Goal: Information Seeking & Learning: Learn about a topic

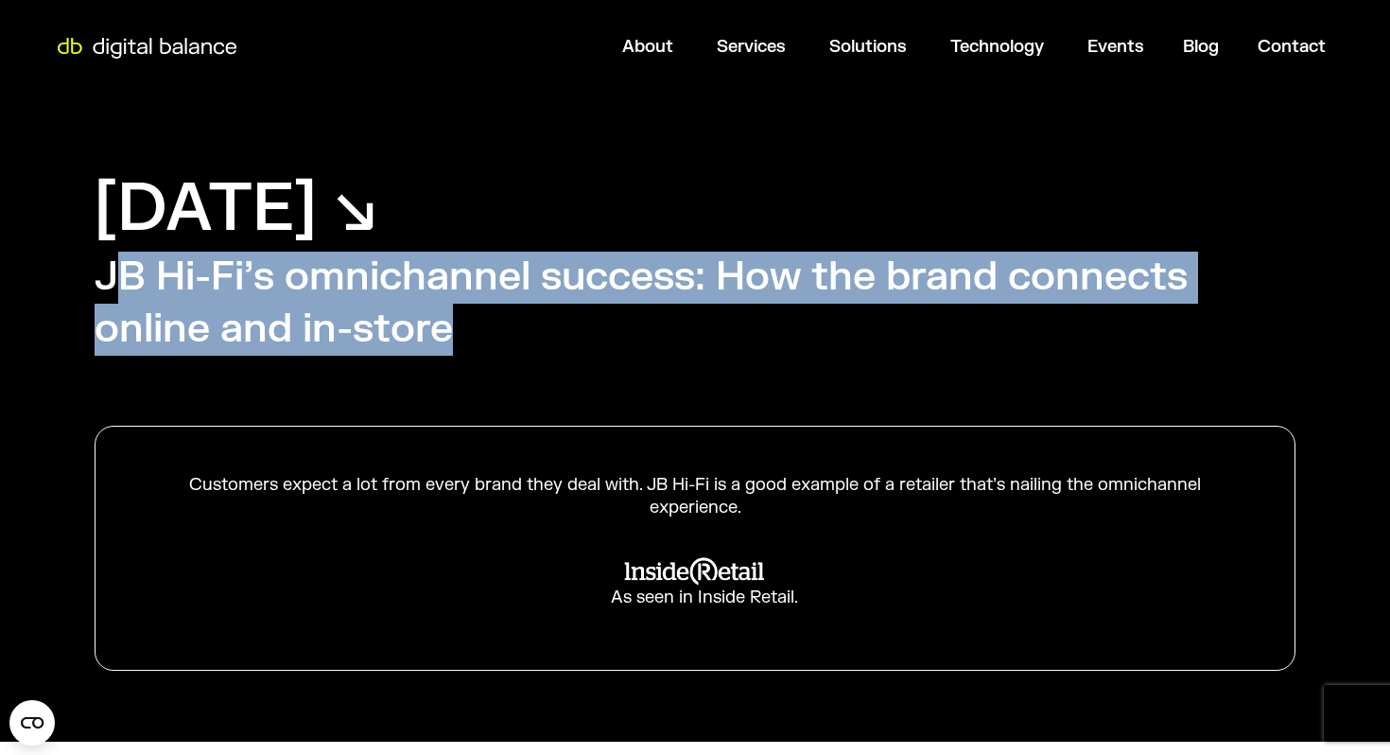
drag, startPoint x: 110, startPoint y: 268, endPoint x: 530, endPoint y: 322, distance: 423.4
click at [530, 322] on h2 "JB Hi-Fi’s omnichannel success: How the brand connects online and in-store" at bounding box center [695, 303] width 1201 height 103
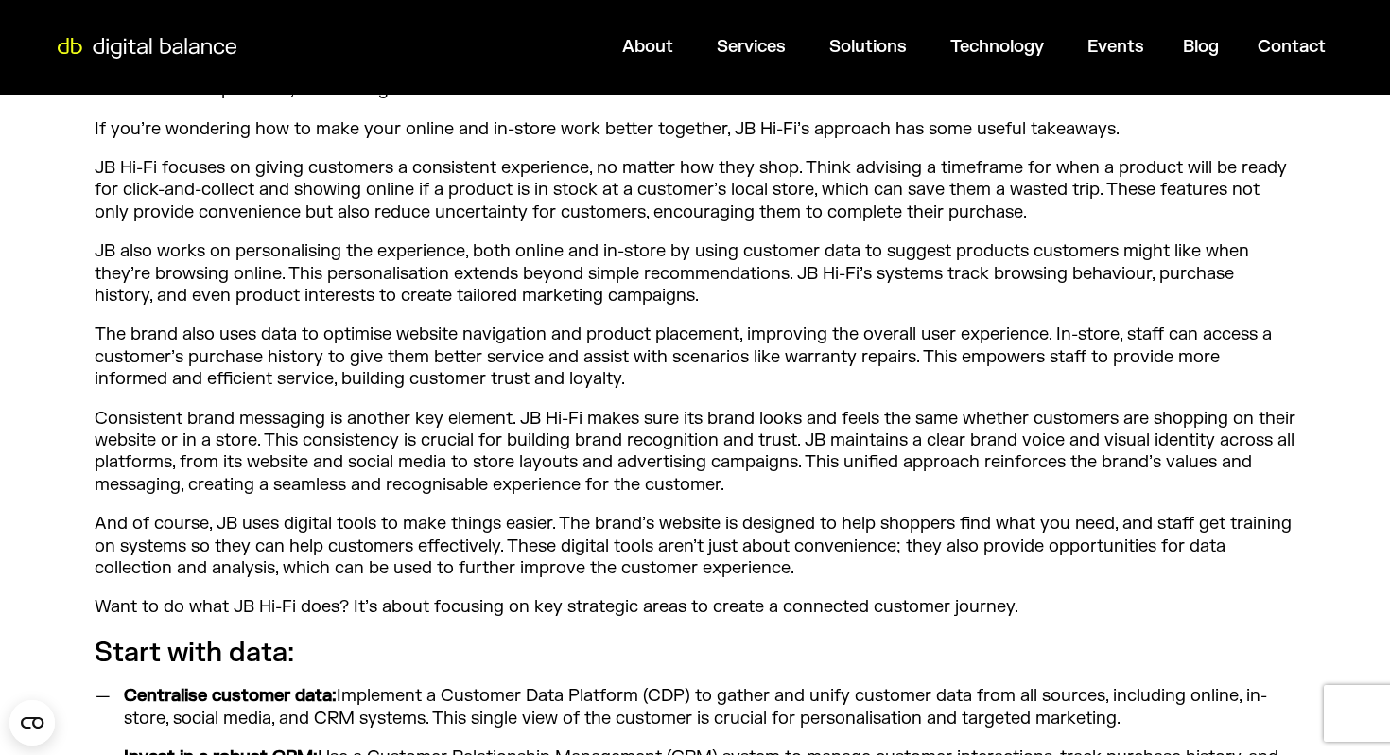
scroll to position [930, 0]
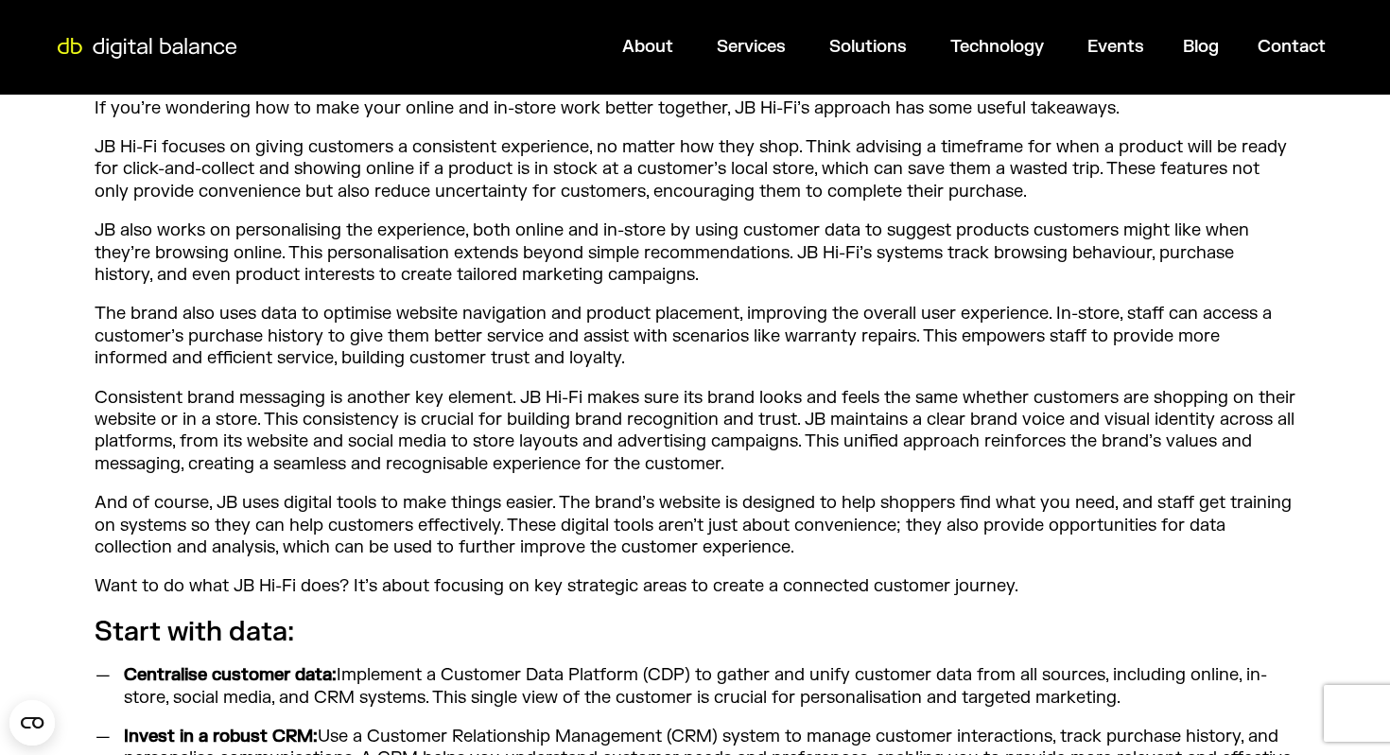
click at [861, 424] on p "Consistent brand messaging is another key element. JB Hi-Fi makes sure its bran…" at bounding box center [695, 431] width 1201 height 89
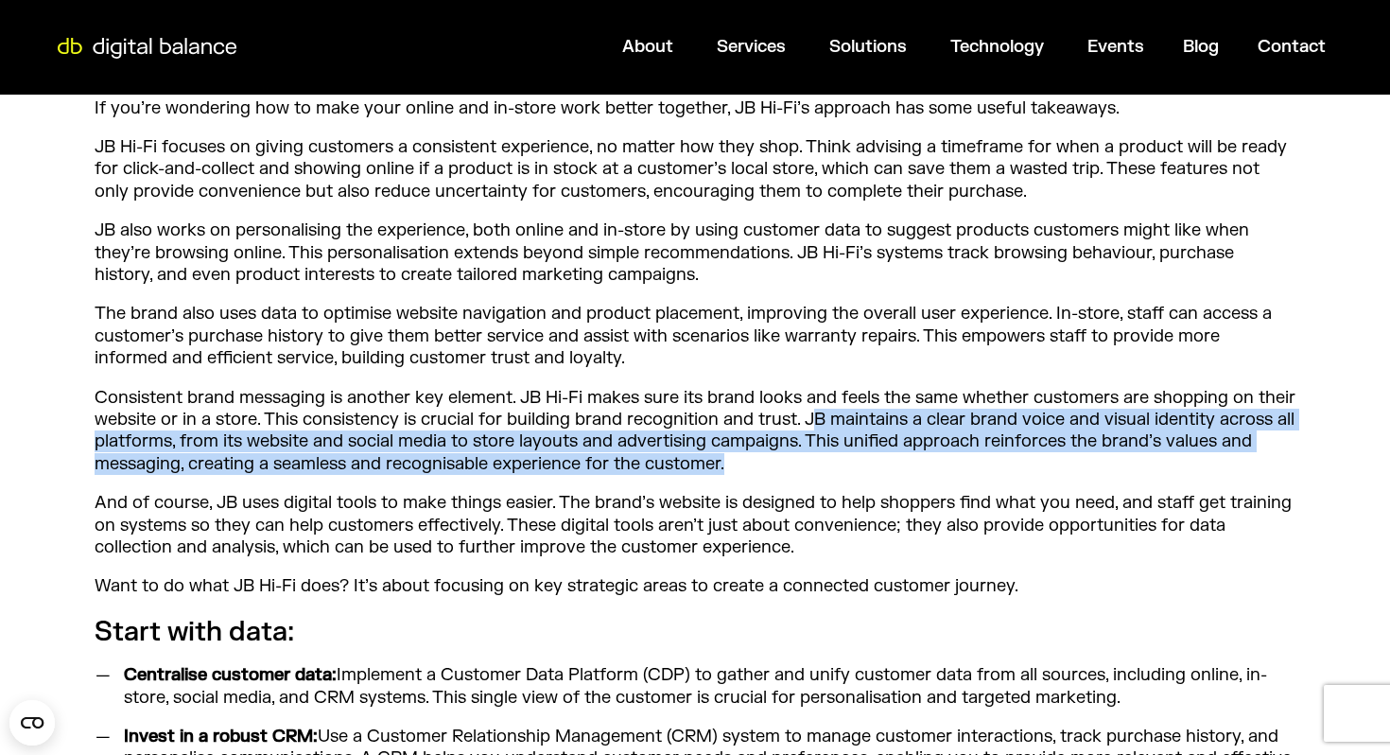
drag, startPoint x: 812, startPoint y: 418, endPoint x: 806, endPoint y: 461, distance: 44.0
click at [806, 461] on p "Consistent brand messaging is another key element. JB Hi-Fi makes sure its bran…" at bounding box center [695, 431] width 1201 height 89
copy p "B maintains a clear brand voice and visual identity across all platforms, from …"
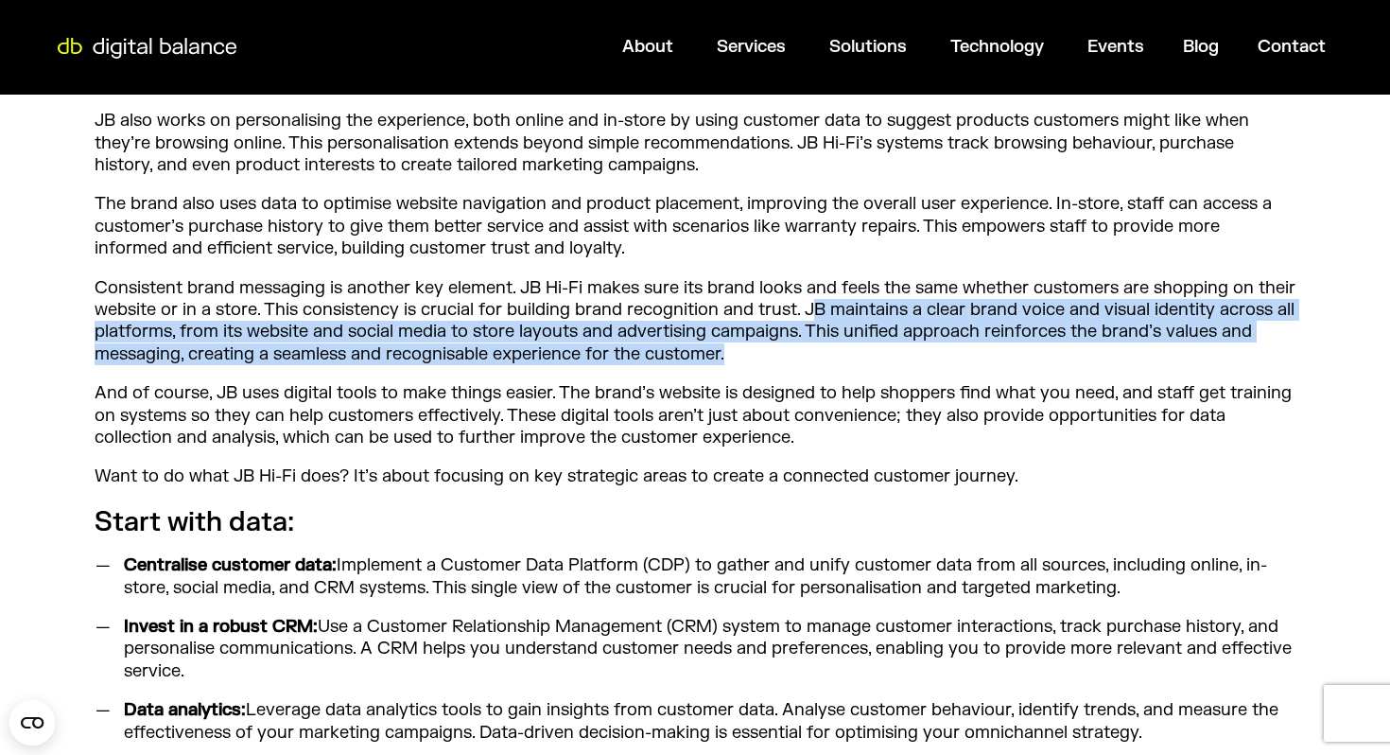
scroll to position [1042, 0]
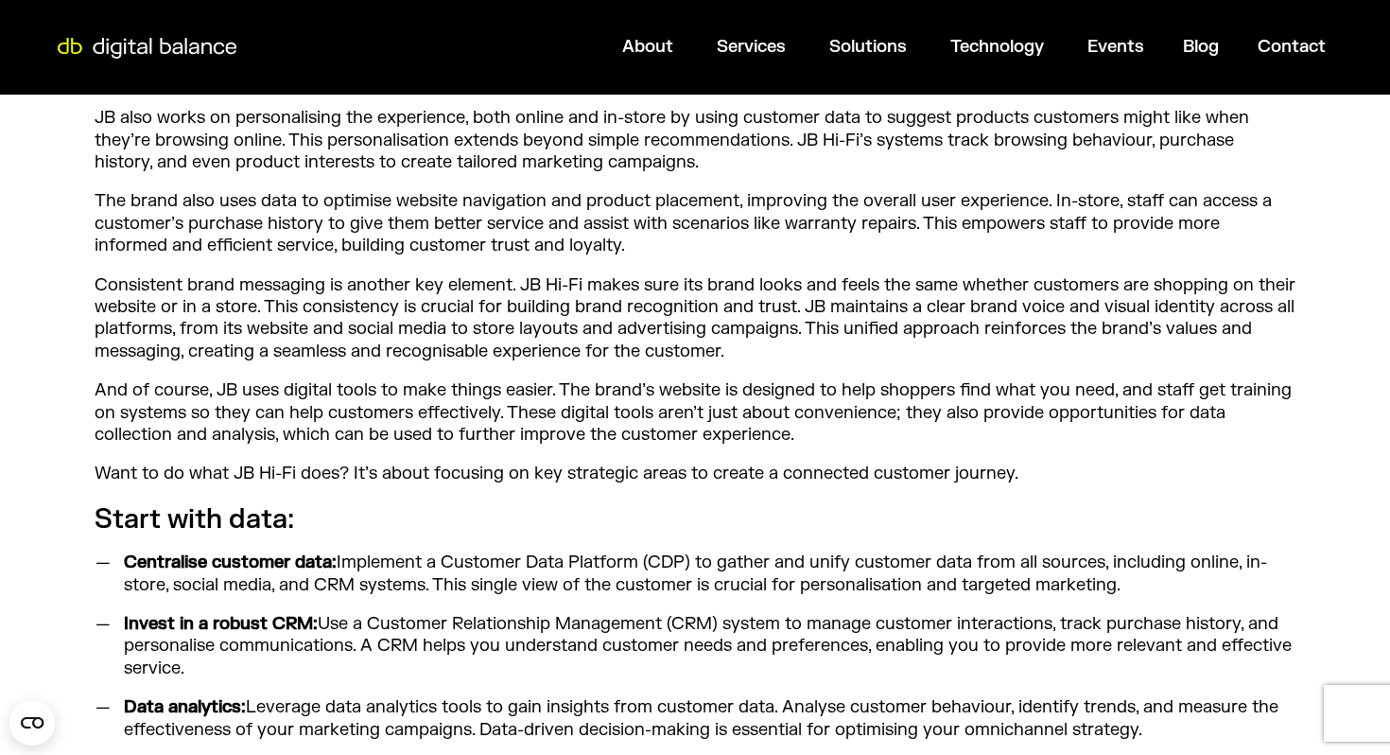
click at [812, 292] on p "Consistent brand messaging is another key element. JB Hi-Fi makes sure its bran…" at bounding box center [695, 318] width 1201 height 89
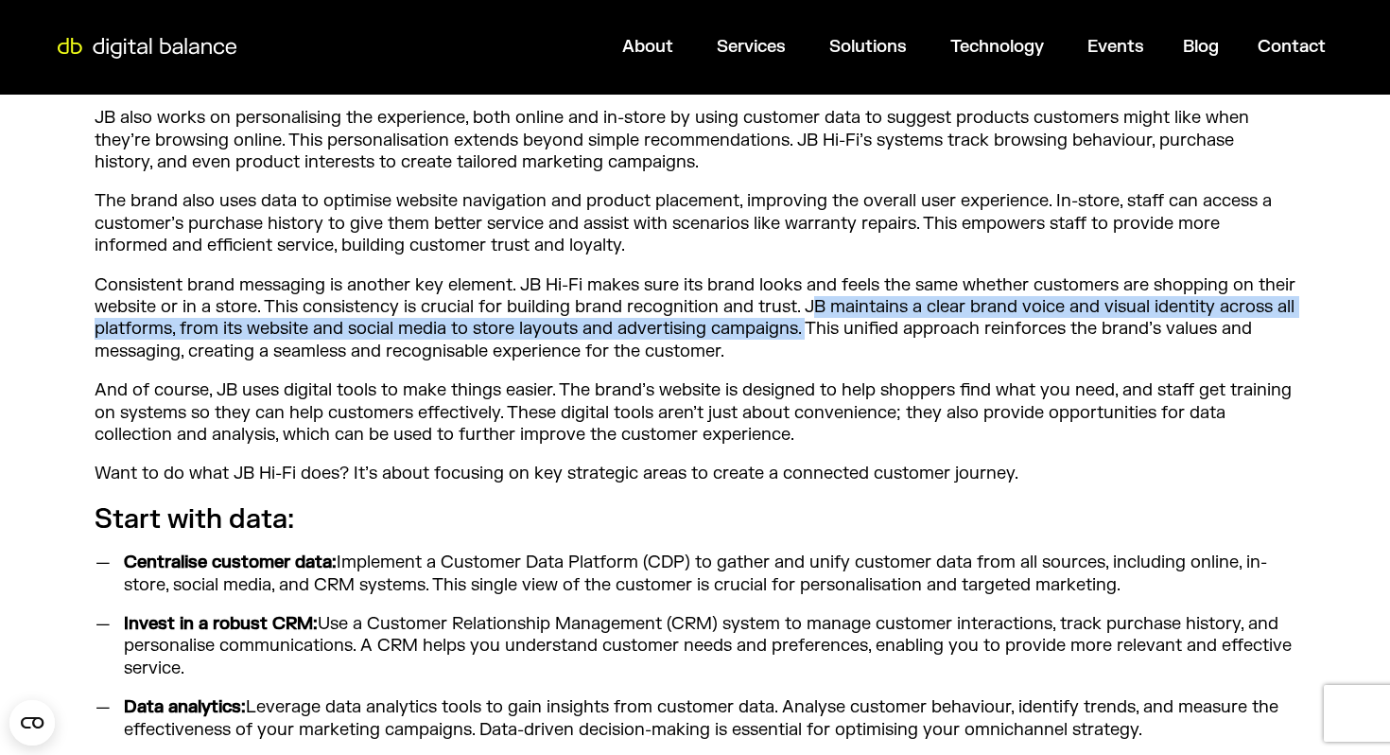
drag, startPoint x: 811, startPoint y: 302, endPoint x: 811, endPoint y: 328, distance: 26.5
click at [812, 330] on p "Consistent brand messaging is another key element. JB Hi-Fi makes sure its bran…" at bounding box center [695, 318] width 1201 height 89
click at [810, 302] on p "Consistent brand messaging is another key element. JB Hi-Fi makes sure its bran…" at bounding box center [695, 318] width 1201 height 89
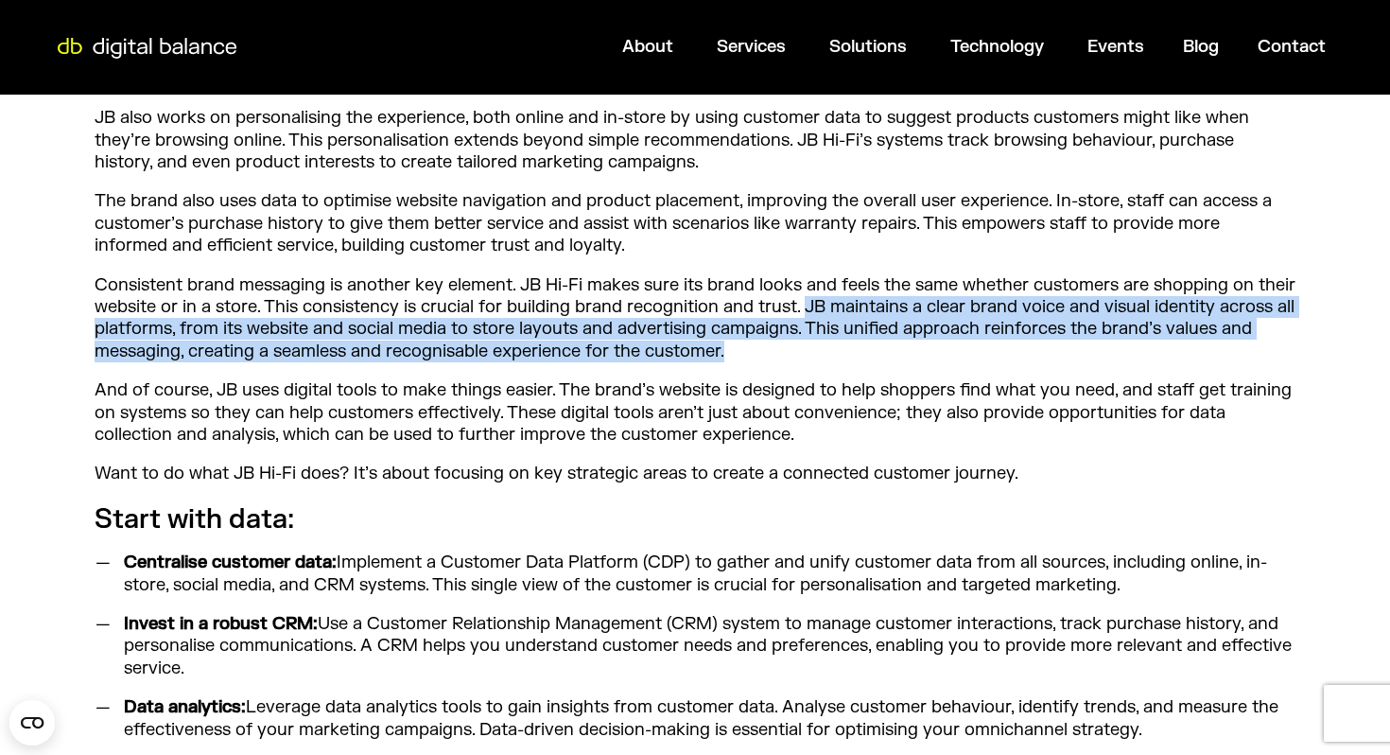
drag, startPoint x: 807, startPoint y: 309, endPoint x: 815, endPoint y: 356, distance: 47.1
click at [815, 356] on p "Consistent brand messaging is another key element. JB Hi-Fi makes sure its bran…" at bounding box center [695, 318] width 1201 height 89
copy p "JB maintains a clear brand voice and visual identity across all platforms, from…"
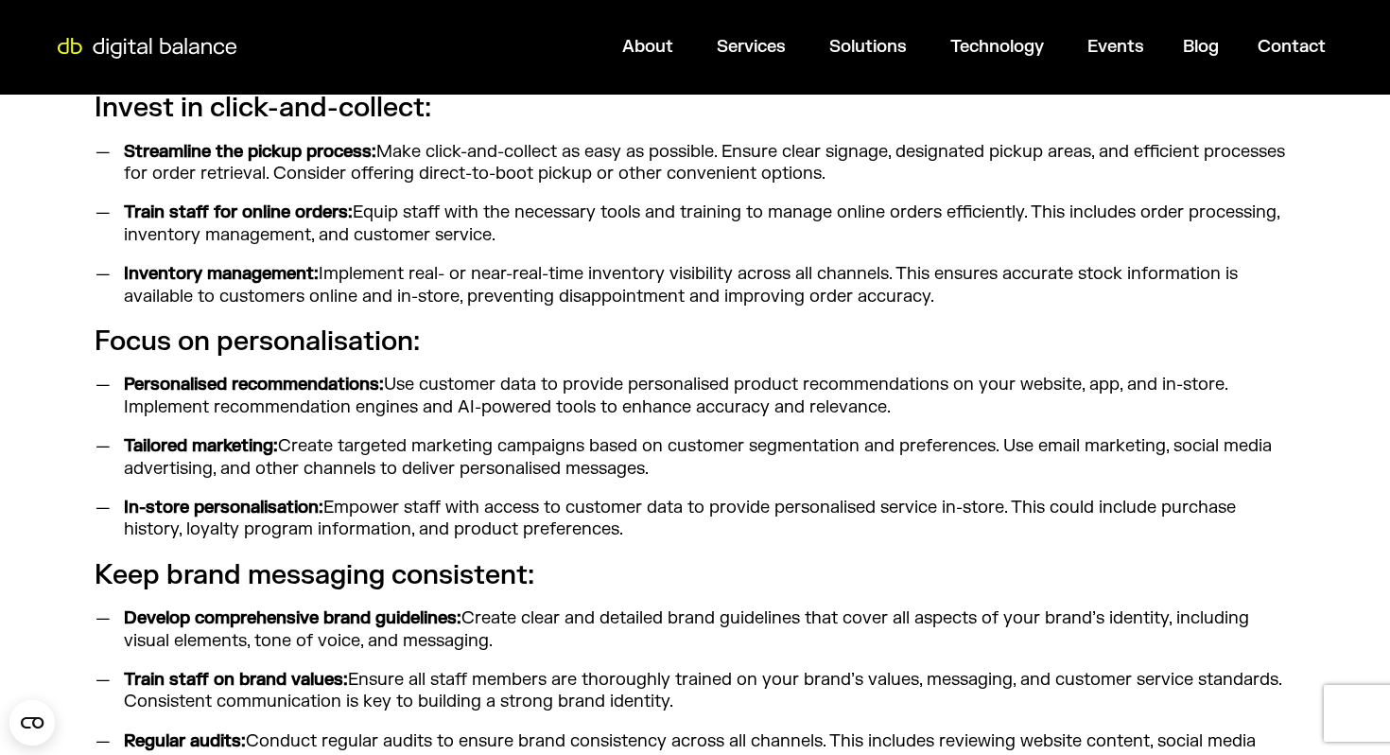
scroll to position [1710, 0]
click at [688, 474] on li "Tailored marketing: Create targeted marketing campaigns based on customer segme…" at bounding box center [705, 456] width 1180 height 44
drag, startPoint x: 678, startPoint y: 474, endPoint x: 136, endPoint y: 427, distance: 543.8
click at [136, 427] on ul "Personalised recommendations: Use customer data to provide personalised product…" at bounding box center [695, 456] width 1201 height 166
click at [461, 475] on li "Tailored marketing: Create targeted marketing campaigns based on customer segme…" at bounding box center [705, 456] width 1180 height 44
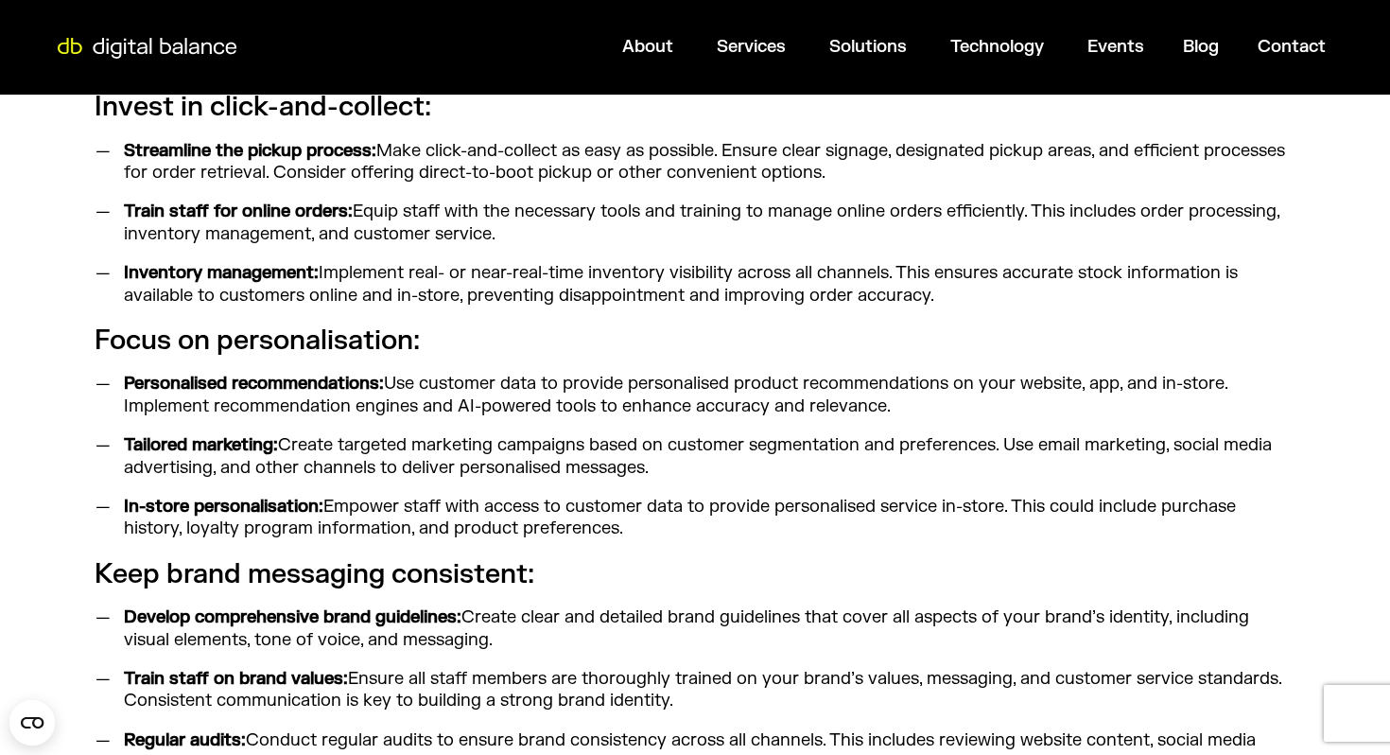
drag, startPoint x: 643, startPoint y: 527, endPoint x: 127, endPoint y: 446, distance: 522.5
click at [127, 446] on ul "Personalised recommendations: Use customer data to provide personalised product…" at bounding box center [695, 456] width 1201 height 166
copy ul "Tailored marketing: Create targeted marketing campaigns based on customer segme…"
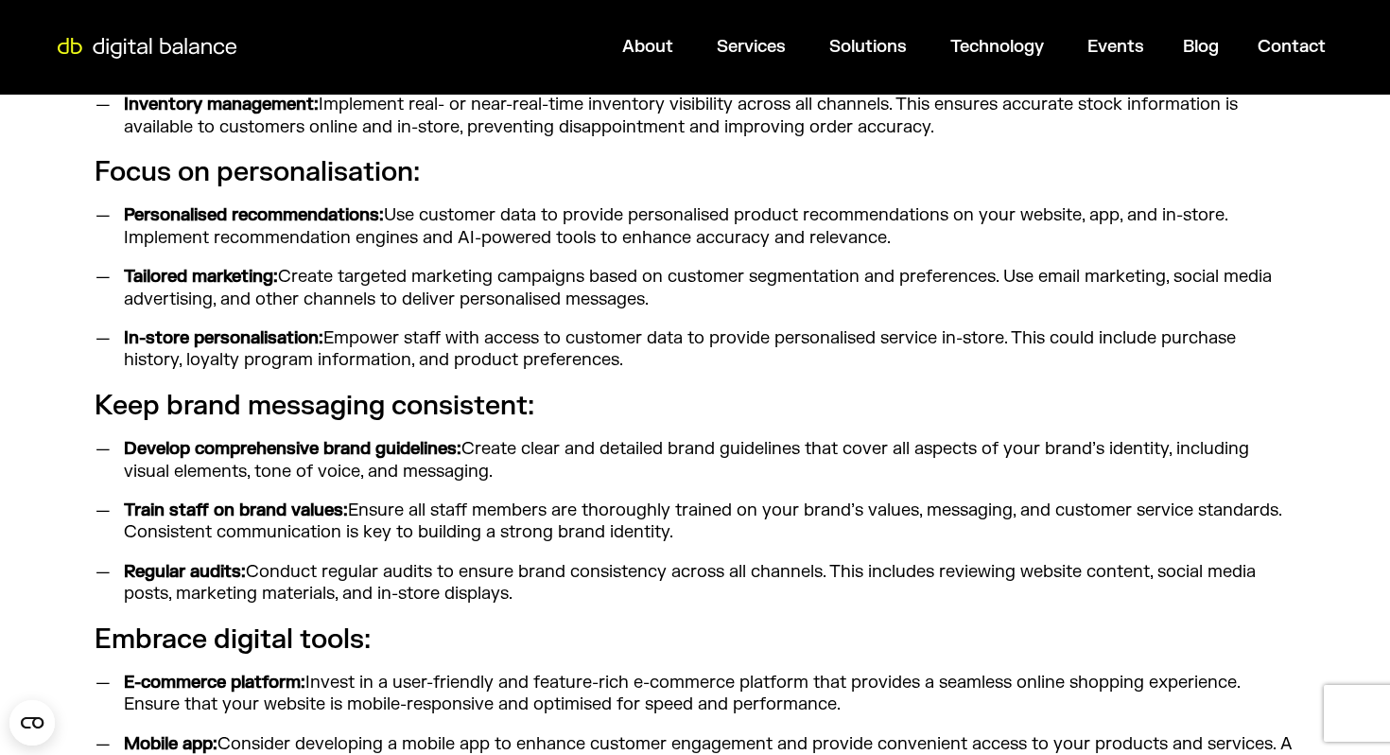
scroll to position [1993, 0]
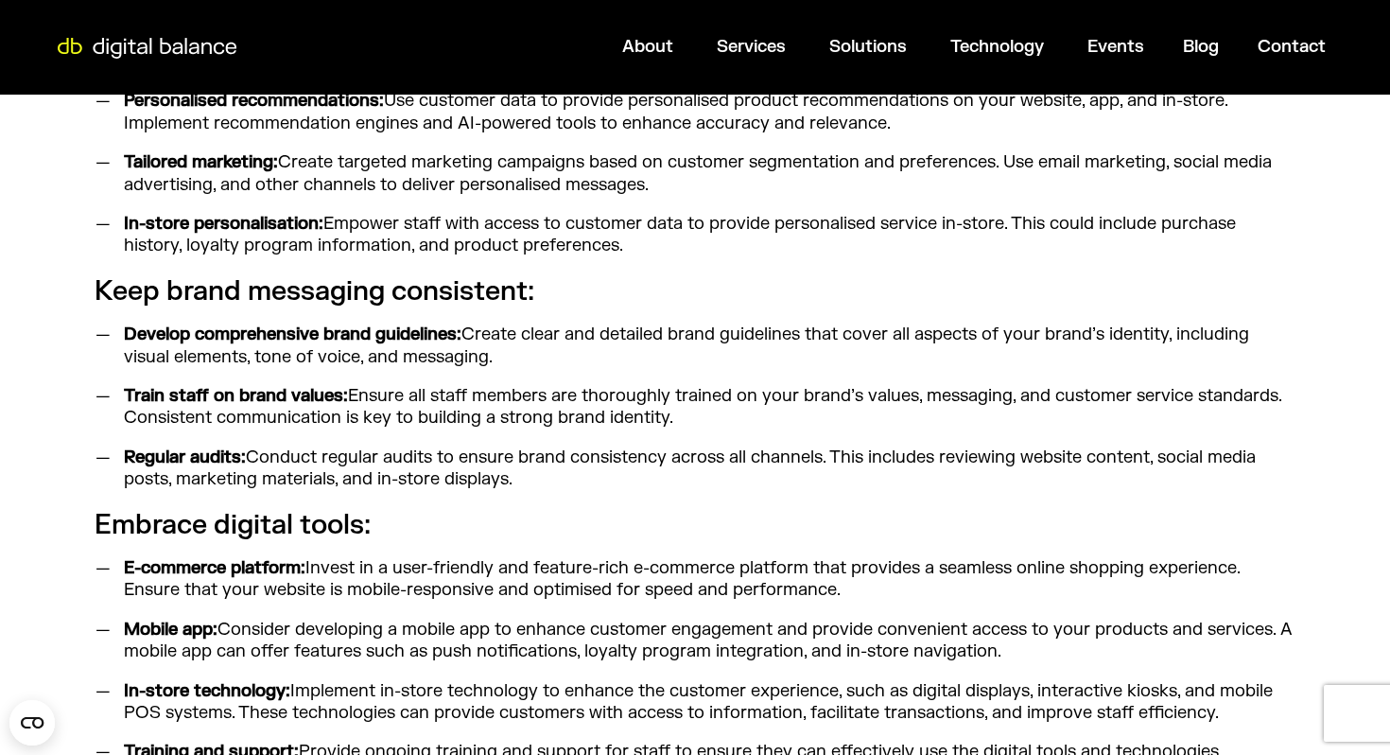
click at [491, 414] on li "Train staff on brand values: Ensure all staff members are thoroughly trained on…" at bounding box center [705, 407] width 1180 height 44
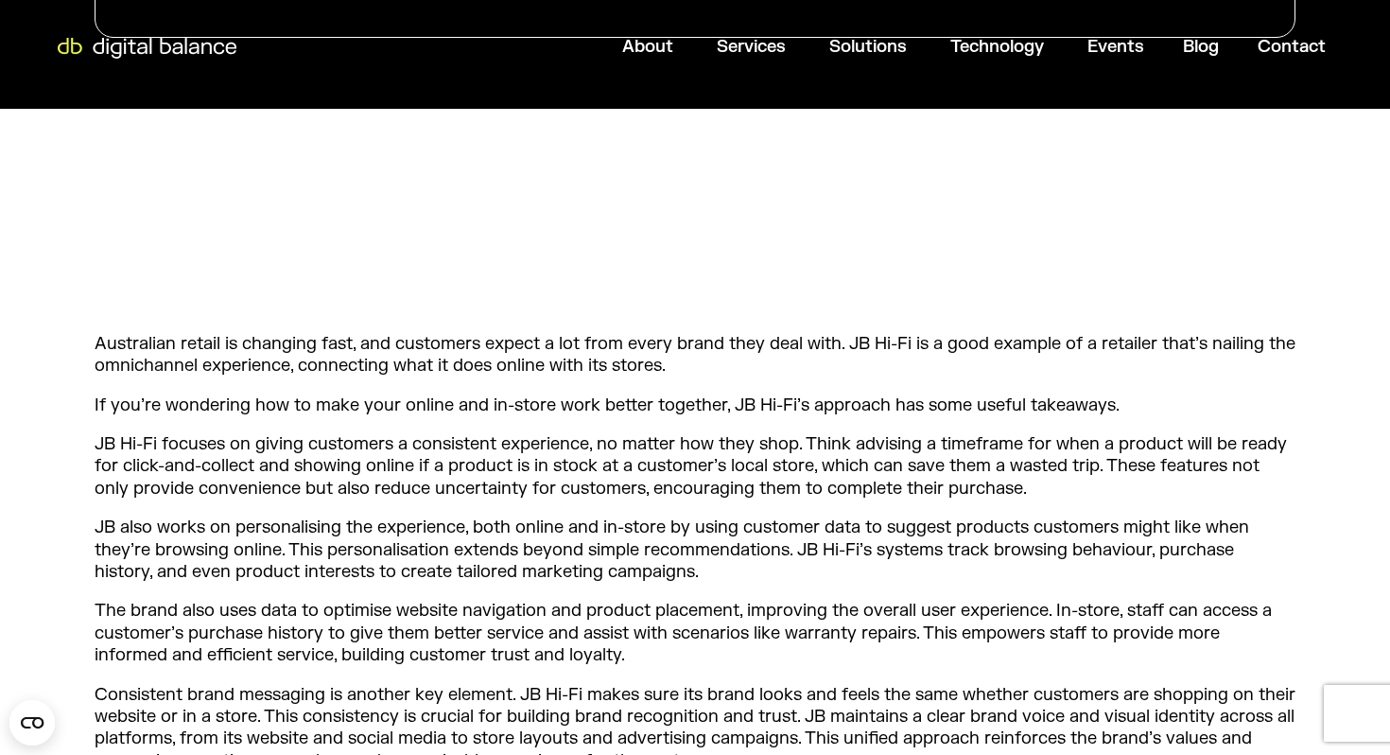
scroll to position [0, 0]
